Goal: Complete application form

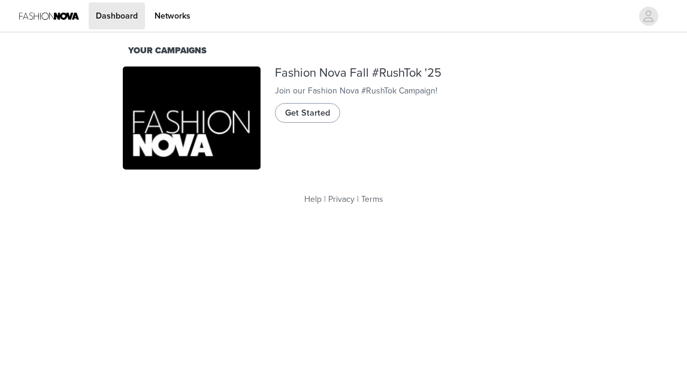
click at [319, 120] on span "Get Started" at bounding box center [307, 113] width 45 height 13
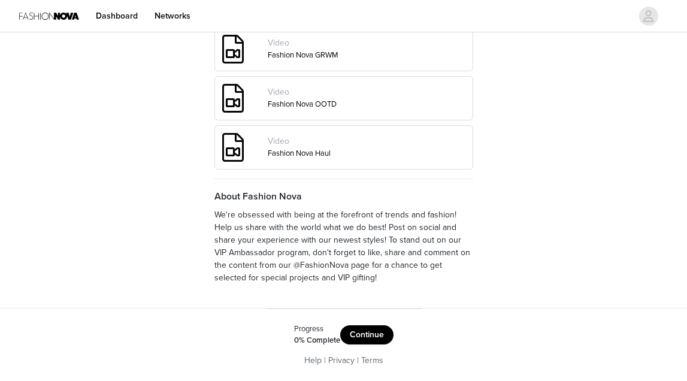
scroll to position [525, 0]
click at [361, 331] on button "Continue" at bounding box center [366, 334] width 53 height 19
click at [373, 332] on button "Get Started" at bounding box center [377, 334] width 62 height 19
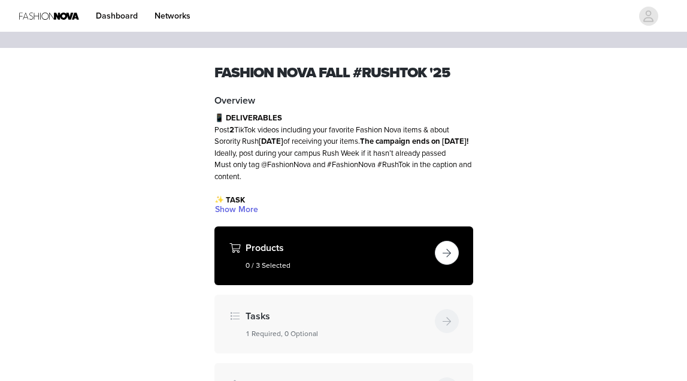
scroll to position [39, 0]
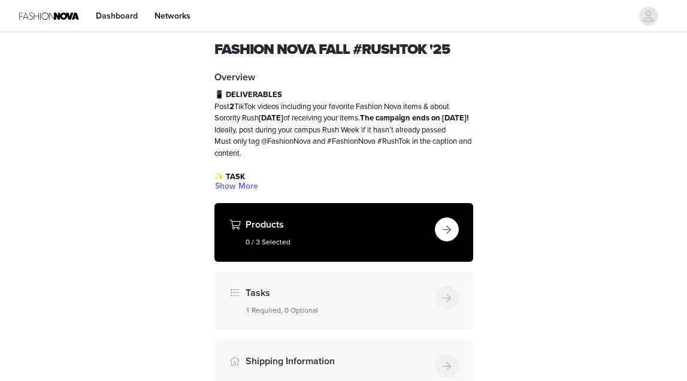
click at [353, 241] on h5 "0 / 3 Selected" at bounding box center [338, 242] width 185 height 11
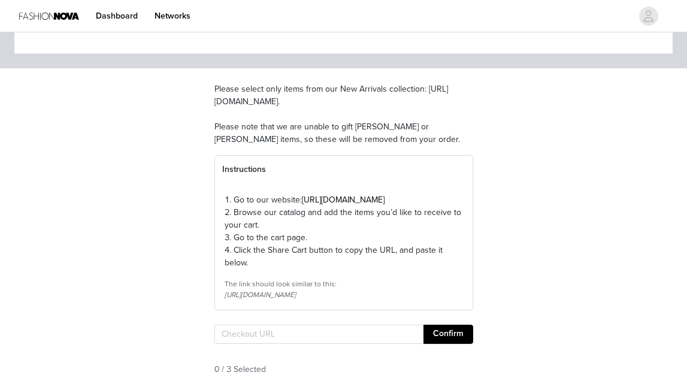
scroll to position [64, 0]
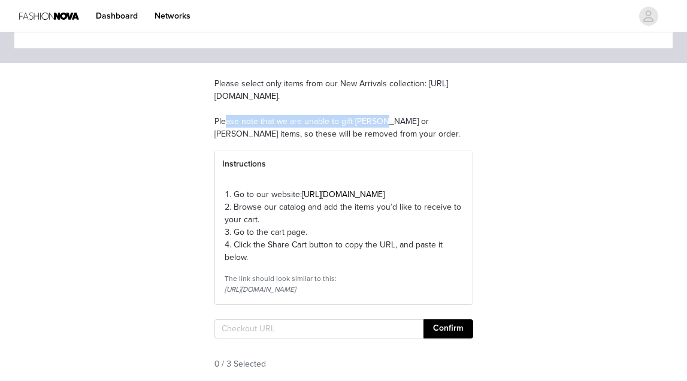
drag, startPoint x: 378, startPoint y: 110, endPoint x: 210, endPoint y: 110, distance: 168.4
click at [210, 110] on section "Please select only items from our New Arrivals collection: https://www.fashionn…" at bounding box center [344, 228] width 288 height 331
copy p "https://www.fashionnova.com/collections/new"
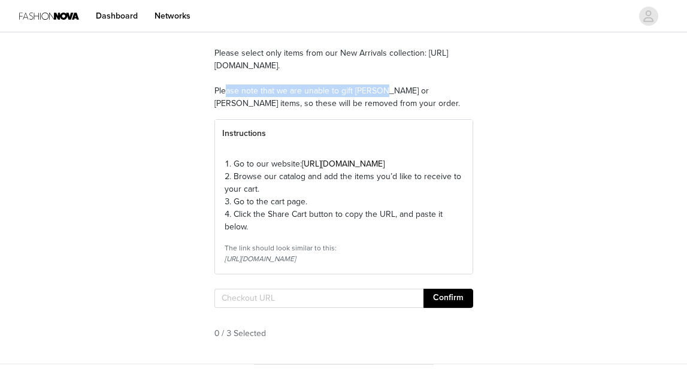
scroll to position [101, 0]
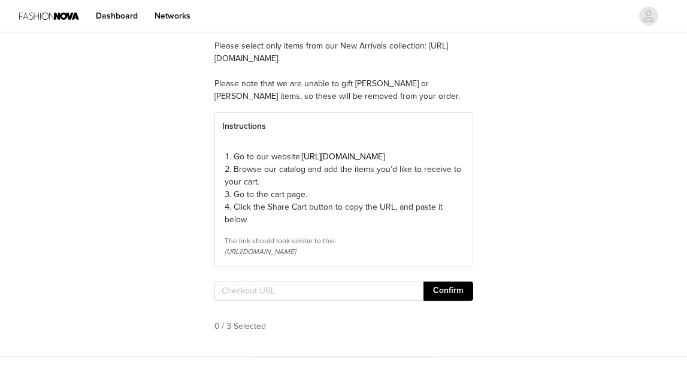
click at [514, 78] on div "STEP 1 OF 6 Products Please select only items from our New Arrivals collection:…" at bounding box center [343, 145] width 687 height 424
click at [247, 301] on input "text" at bounding box center [318, 291] width 209 height 19
paste input "https://www.fashionnova.com/pages/shared-cart/39295553667196:1,39286289203324:1…"
type input "https://www.fashionnova.com/pages/shared-cart/39295553667196:1,39286289203324:1…"
click at [449, 301] on button "Confirm" at bounding box center [449, 291] width 50 height 19
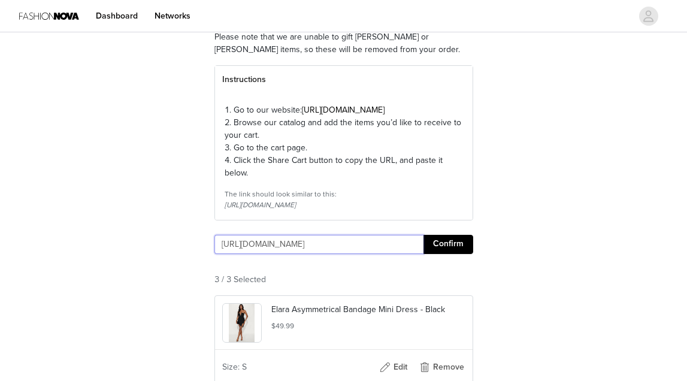
scroll to position [73, 0]
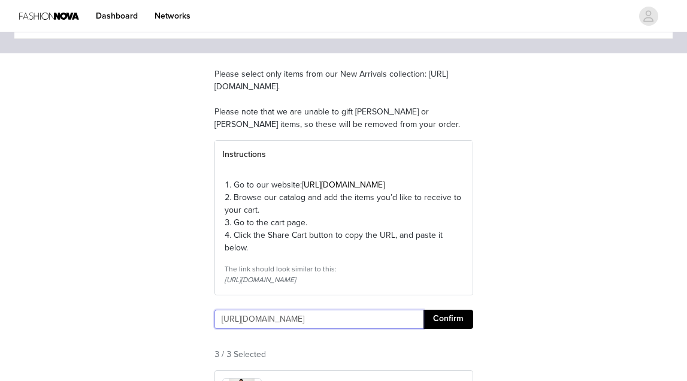
drag, startPoint x: 419, startPoint y: 346, endPoint x: 155, endPoint y: 333, distance: 264.5
click at [155, 333] on div "STEP 1 OF 6 Products Please select only items from our New Arrivals collection:…" at bounding box center [343, 323] width 687 height 723
paste input "https://www.fashionnova.com/pages/shared-cart/39291248541820:1,39286289203324:1…"
type input "https://www.fashionnova.com/pages/shared-cart/39291248541820:1,39286289203324:1…"
click at [455, 329] on button "Confirm" at bounding box center [449, 319] width 50 height 19
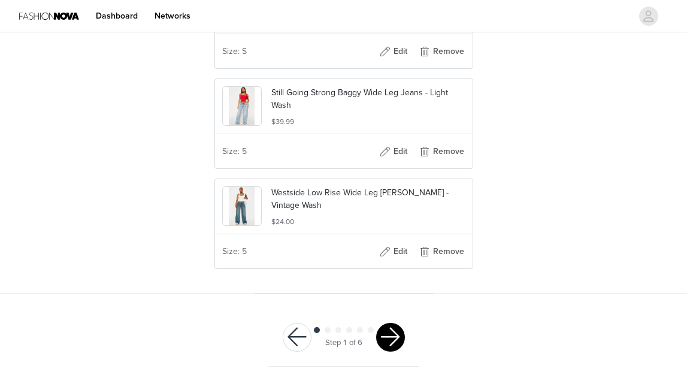
scroll to position [485, 0]
click at [383, 336] on button "button" at bounding box center [390, 337] width 29 height 29
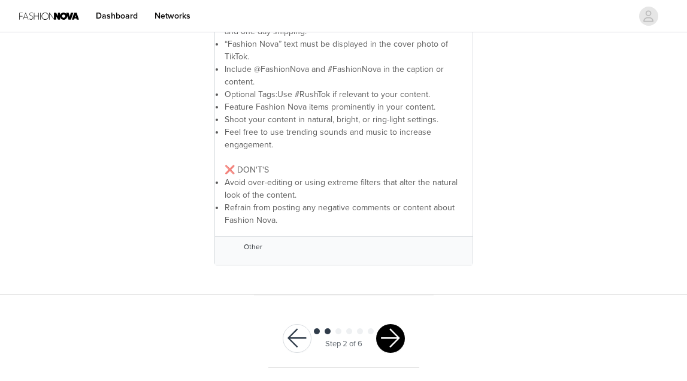
scroll to position [386, 0]
click at [383, 334] on button "button" at bounding box center [390, 339] width 29 height 29
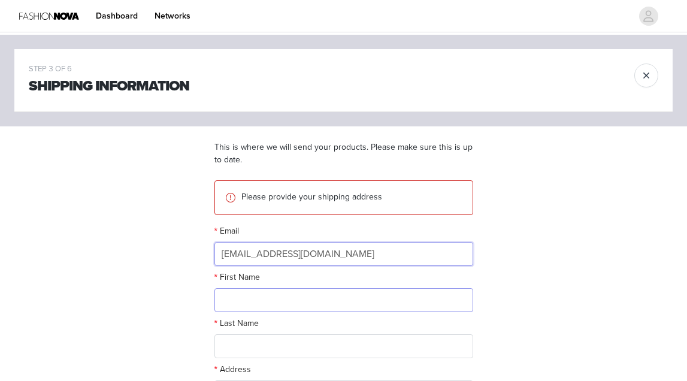
type input "camitexeira@comcast.net"
type input "Cameron"
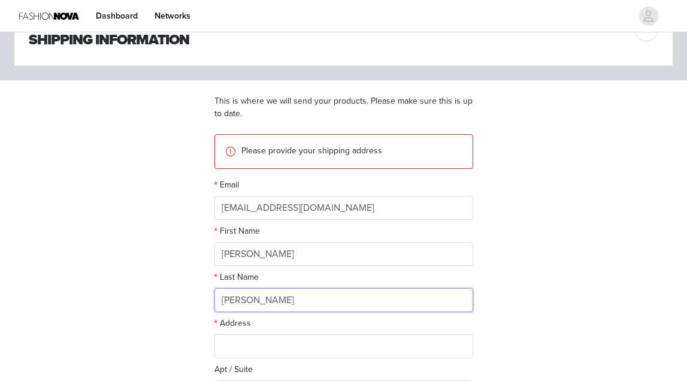
scroll to position [107, 0]
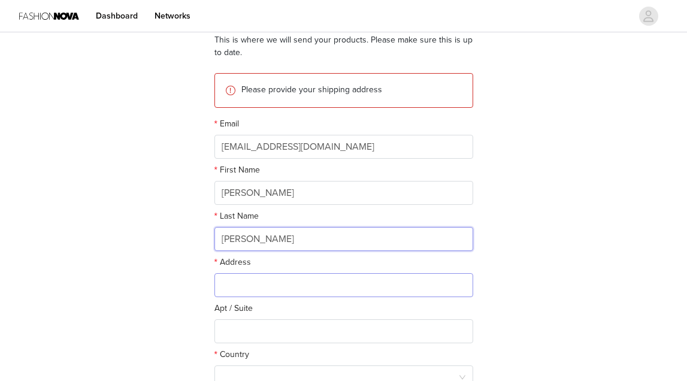
type input "Texeira"
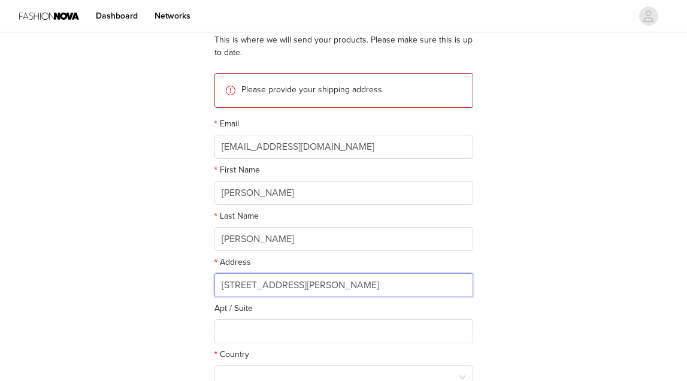
drag, startPoint x: 318, startPoint y: 285, endPoint x: 197, endPoint y: 284, distance: 121.0
click at [197, 284] on div "STEP 3 OF 6 Shipping Information This is where we will send your products. Plea…" at bounding box center [343, 215] width 687 height 574
type input "119 University Dr"
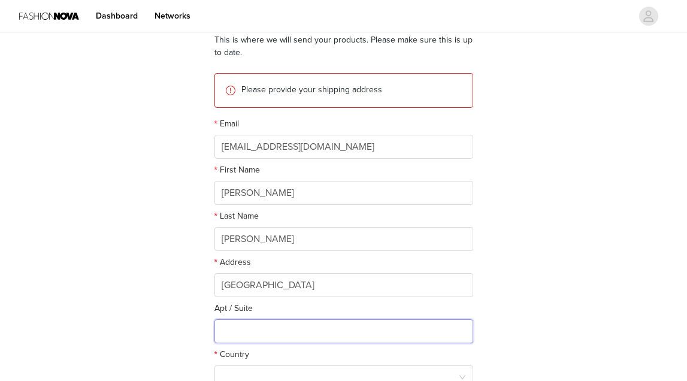
click at [256, 333] on input "text" at bounding box center [343, 331] width 259 height 24
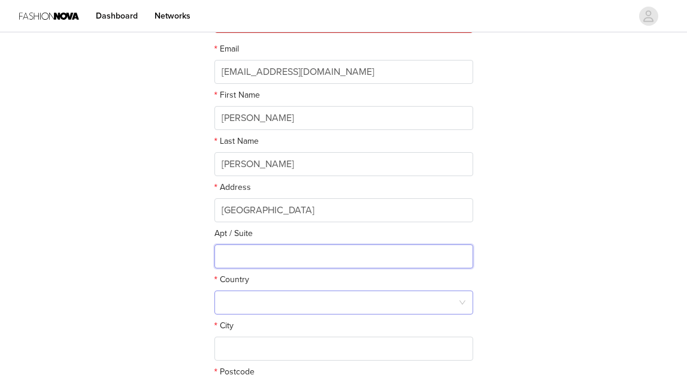
scroll to position [191, 0]
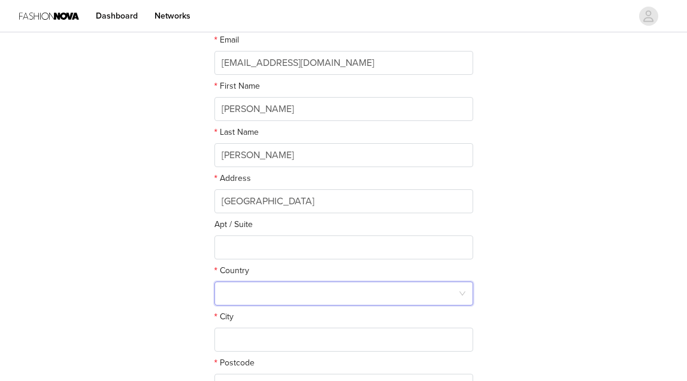
click at [254, 289] on div at bounding box center [340, 293] width 237 height 23
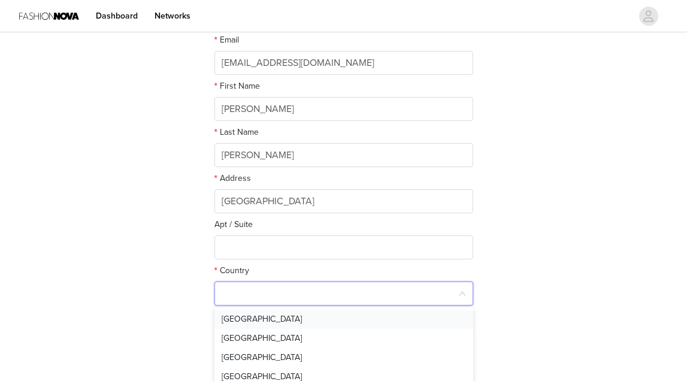
click at [251, 326] on li "United States" at bounding box center [343, 319] width 259 height 19
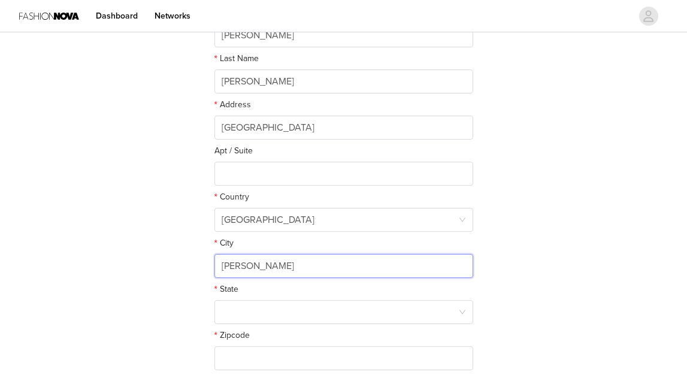
scroll to position [291, 0]
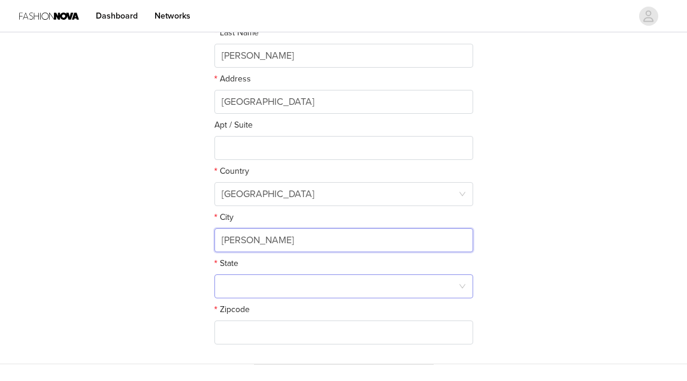
type input "Conway"
click at [267, 277] on div at bounding box center [340, 286] width 237 height 23
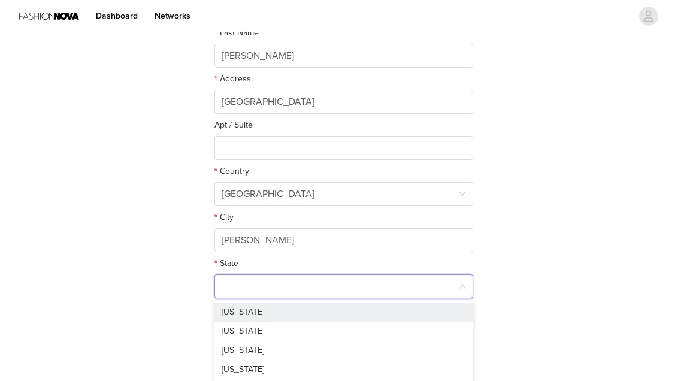
type input "C"
type input "Sou"
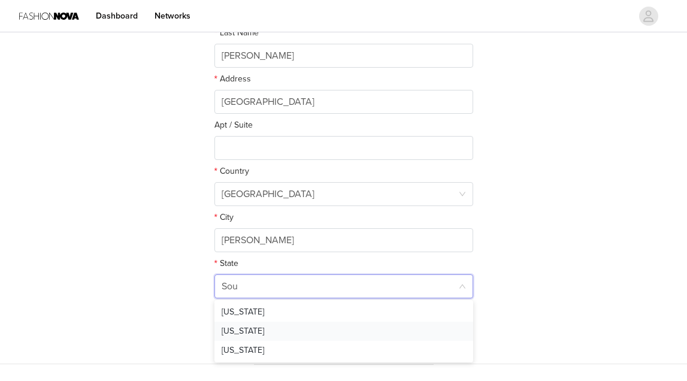
click at [272, 327] on li "South Carolina" at bounding box center [343, 331] width 259 height 19
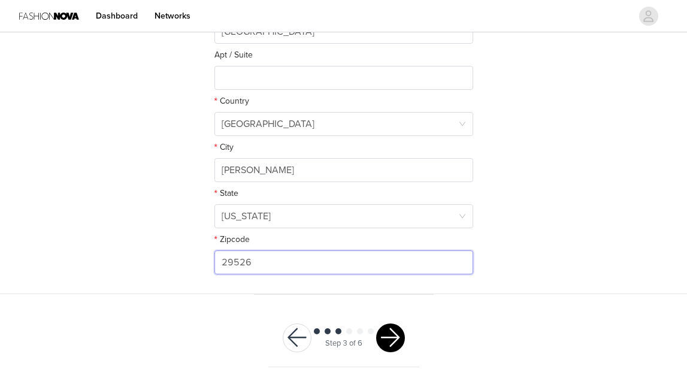
type input "29526"
click at [389, 336] on button "button" at bounding box center [390, 338] width 29 height 29
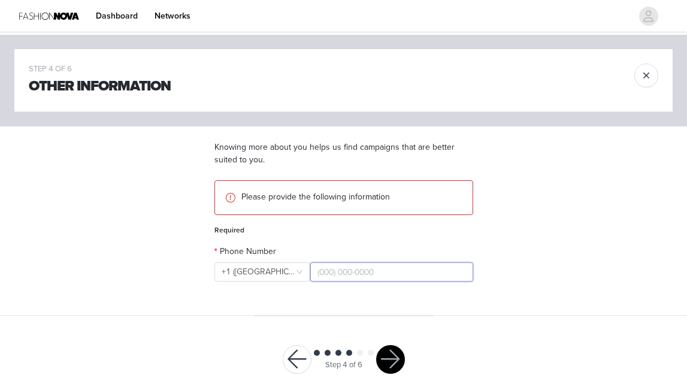
click at [319, 272] on input "text" at bounding box center [391, 271] width 163 height 19
type input "(774) 300-2787"
click at [391, 358] on button "button" at bounding box center [390, 359] width 29 height 29
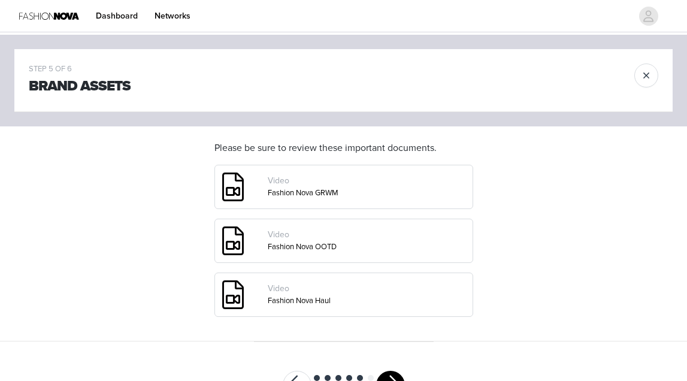
scroll to position [14, 0]
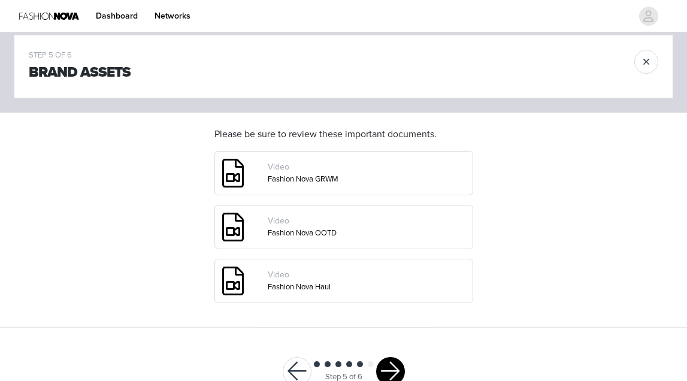
click at [391, 358] on button "button" at bounding box center [390, 371] width 29 height 29
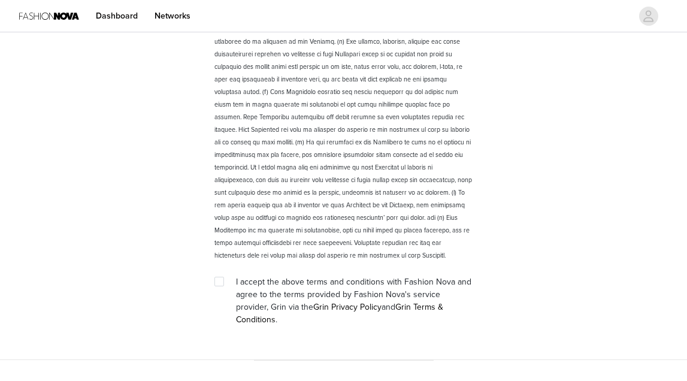
scroll to position [1673, 0]
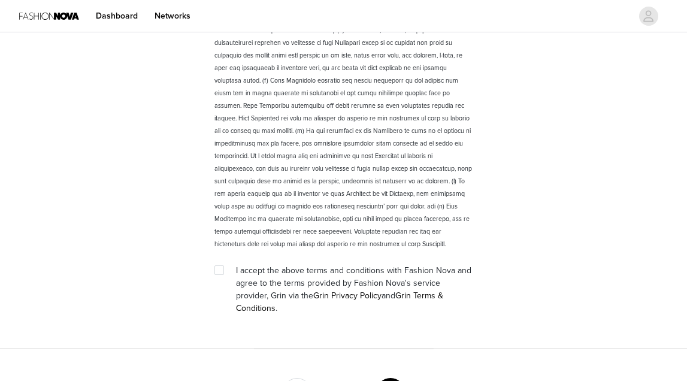
click at [345, 278] on span "I accept the above terms and conditions with Fashion Nova and agree to the term…" at bounding box center [353, 289] width 235 height 48
click at [220, 271] on input "checkbox" at bounding box center [218, 269] width 8 height 8
checkbox input "true"
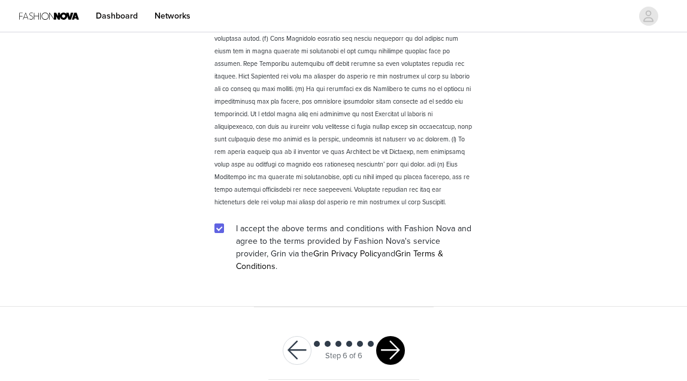
click at [389, 336] on button "button" at bounding box center [390, 350] width 29 height 29
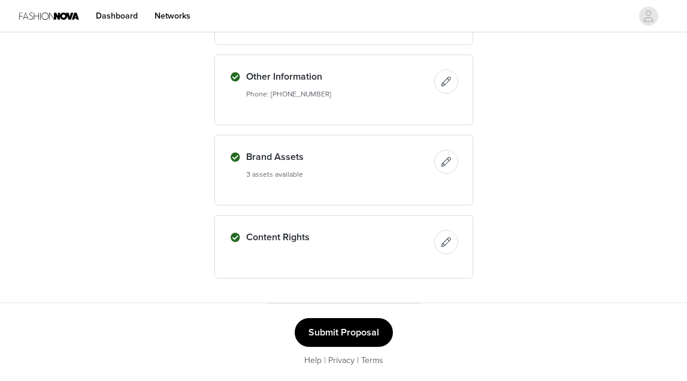
scroll to position [597, 0]
click at [343, 330] on button "Submit Proposal" at bounding box center [344, 333] width 98 height 29
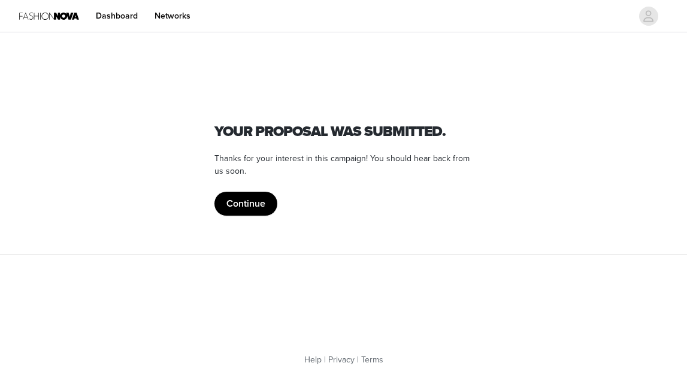
scroll to position [0, 0]
click at [267, 207] on button "Continue" at bounding box center [245, 204] width 63 height 24
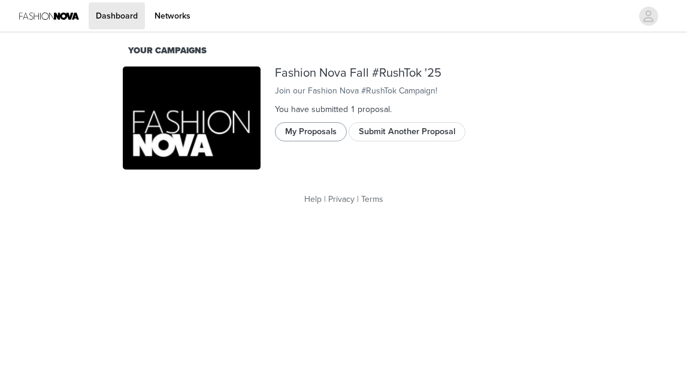
click at [331, 141] on button "My Proposals" at bounding box center [311, 131] width 72 height 19
